Goal: Information Seeking & Learning: Find specific fact

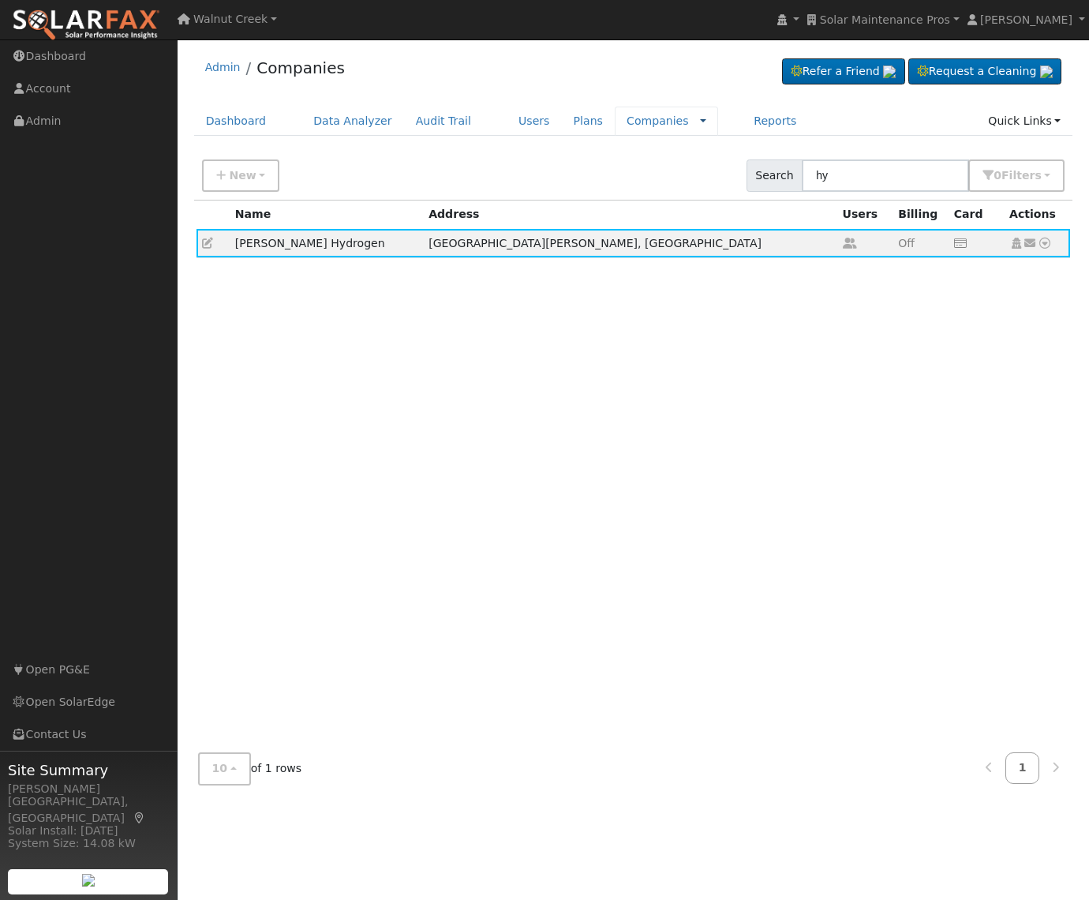
click at [700, 122] on link at bounding box center [703, 121] width 6 height 17
click at [656, 152] on link "Rate Schedules" at bounding box center [665, 148] width 110 height 22
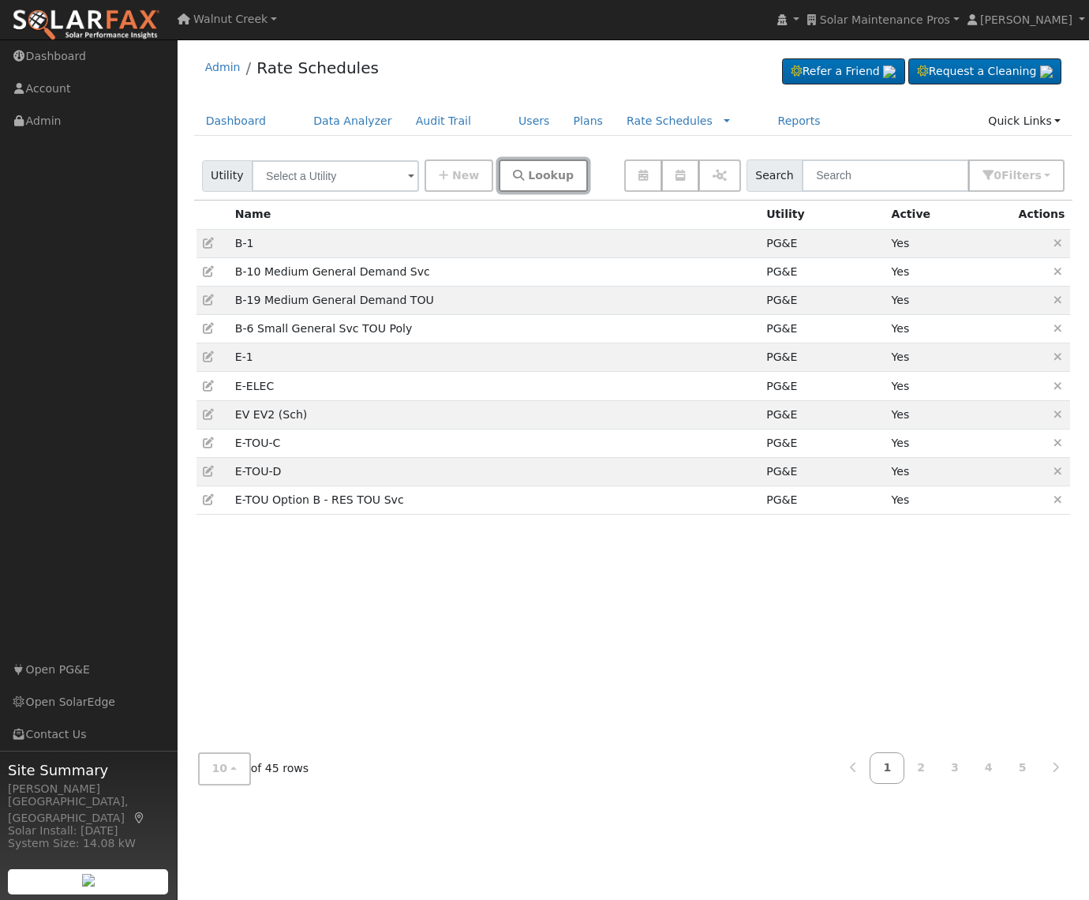
click at [528, 174] on span "Lookup" at bounding box center [551, 175] width 46 height 13
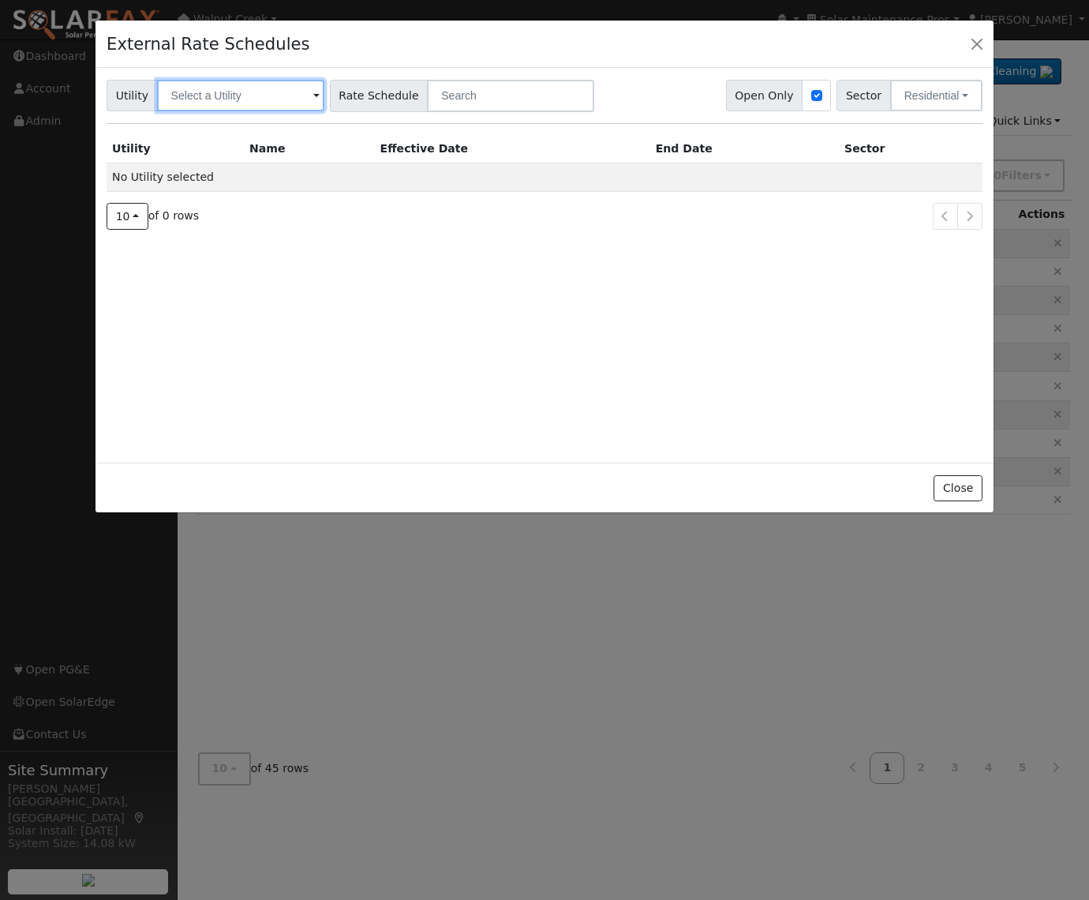
click at [221, 98] on input "text" at bounding box center [240, 96] width 167 height 32
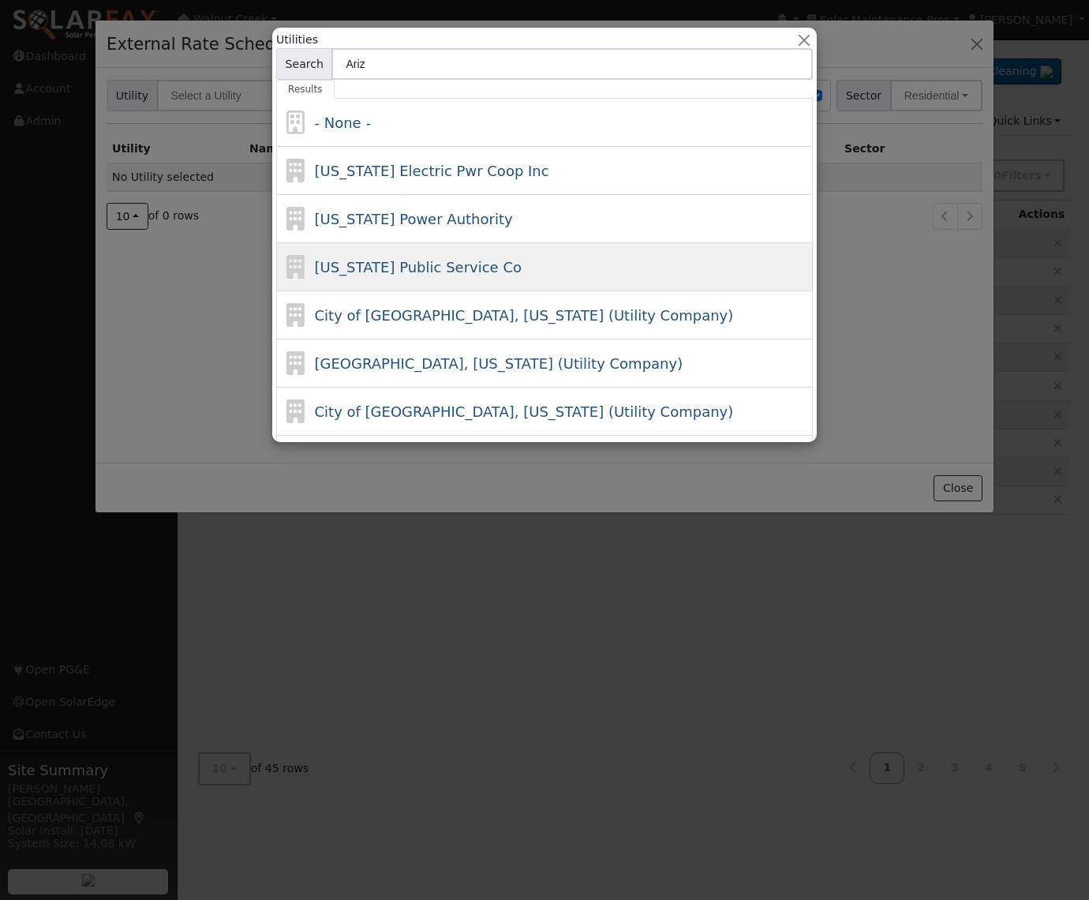
type input "Ariz"
click at [571, 277] on div "[US_STATE] Public Service Co" at bounding box center [544, 267] width 537 height 48
type input "[US_STATE] Public Service Co"
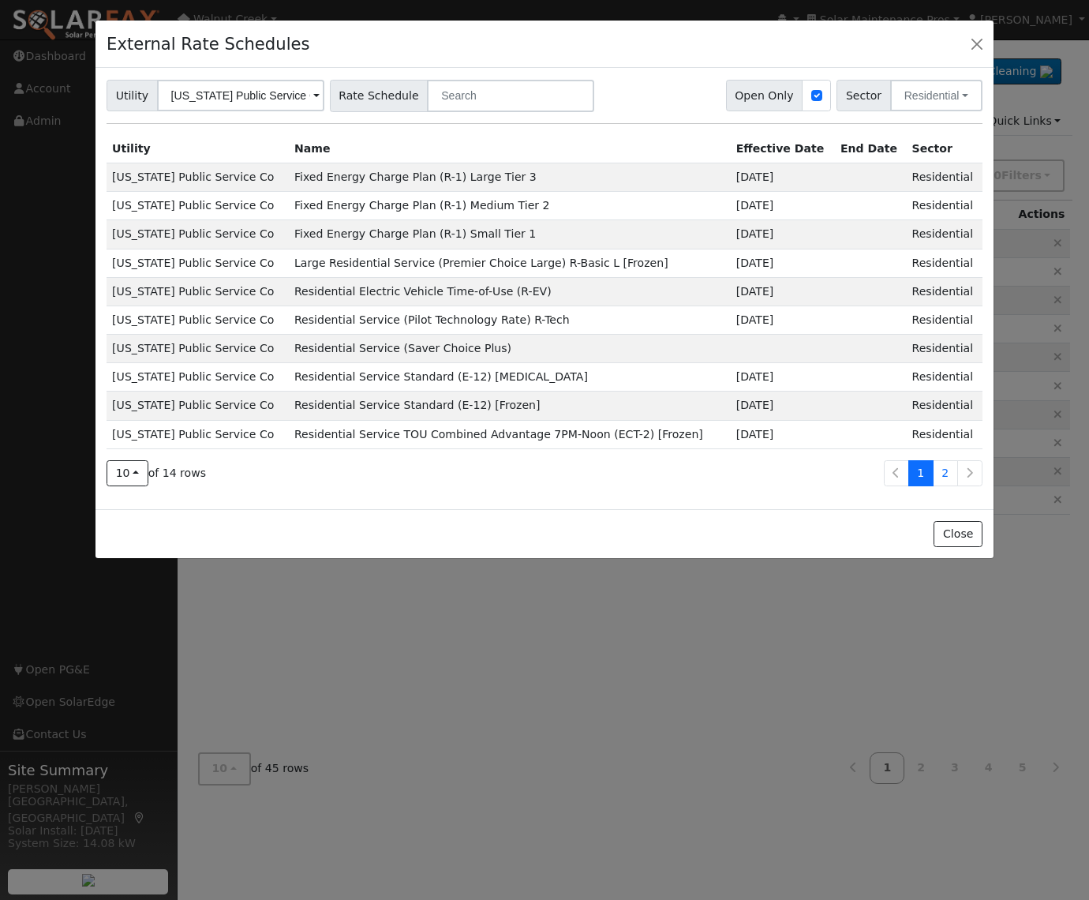
click at [289, 185] on td "Fixed Energy Charge Plan (R-1) Large Tier 3" at bounding box center [510, 177] width 442 height 28
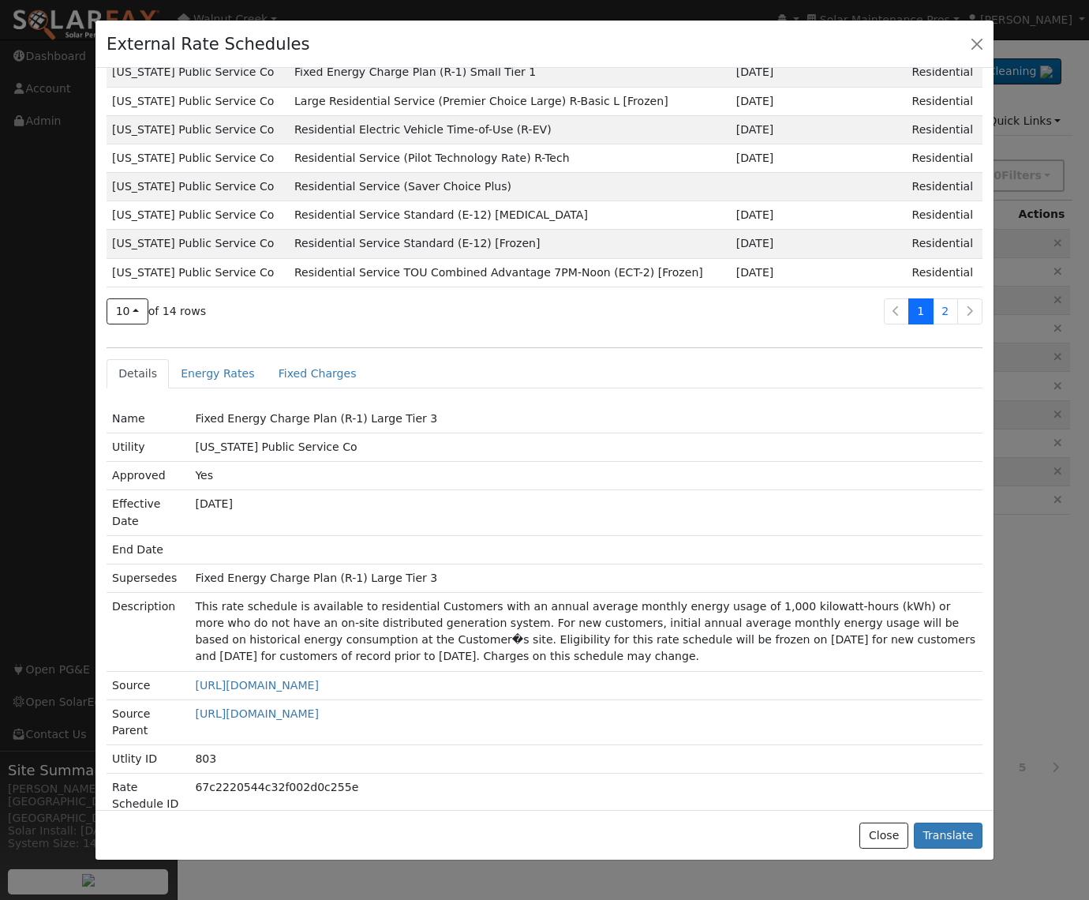
scroll to position [210, 0]
